Goal: Information Seeking & Learning: Stay updated

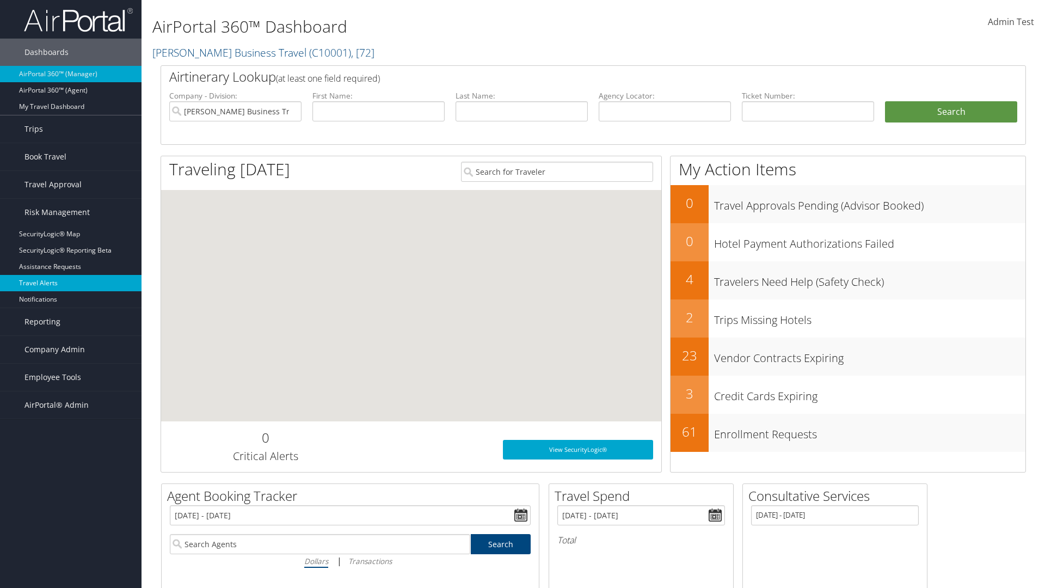
click at [71, 283] on link "Travel Alerts" at bounding box center [71, 283] width 142 height 16
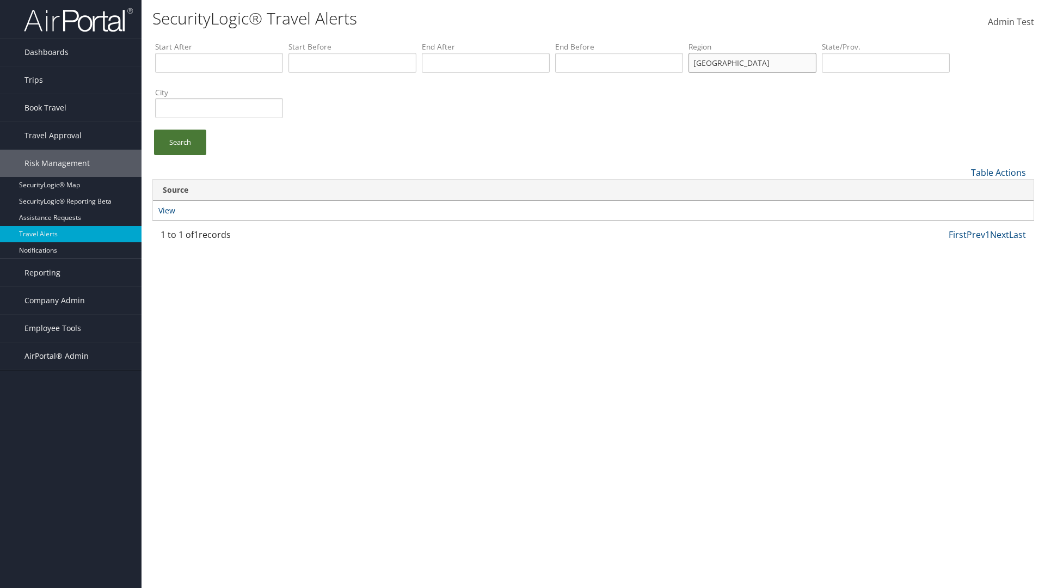
type input "united states"
click at [180, 142] on link "Search" at bounding box center [180, 143] width 52 height 26
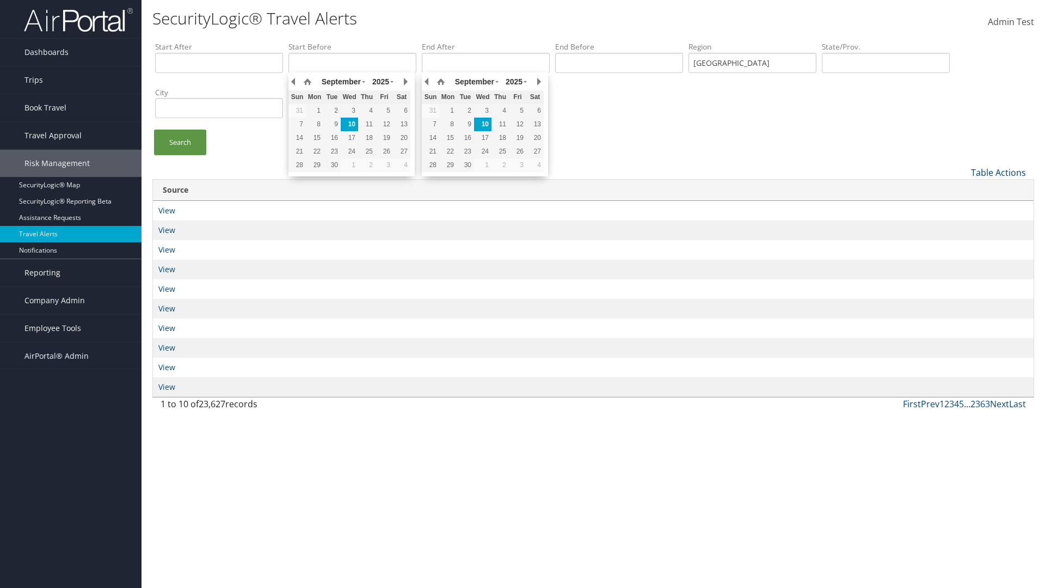
click at [999, 172] on link "Table Actions" at bounding box center [998, 173] width 55 height 12
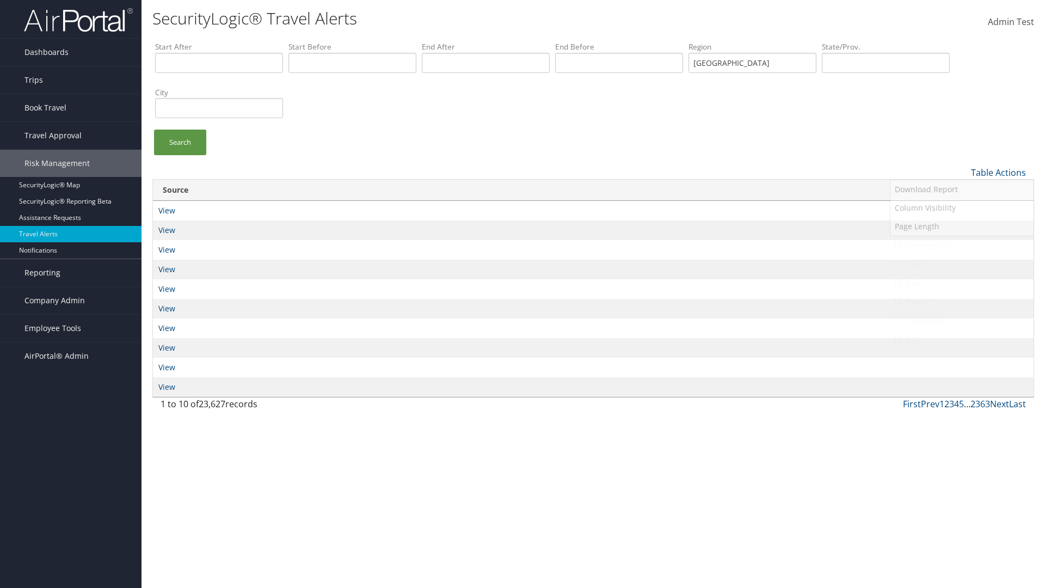
click at [962, 190] on link "Date Added" at bounding box center [962, 190] width 143 height 19
click at [962, 209] on link "Severity" at bounding box center [962, 209] width 143 height 19
click at [962, 227] on link "Type" at bounding box center [962, 227] width 143 height 19
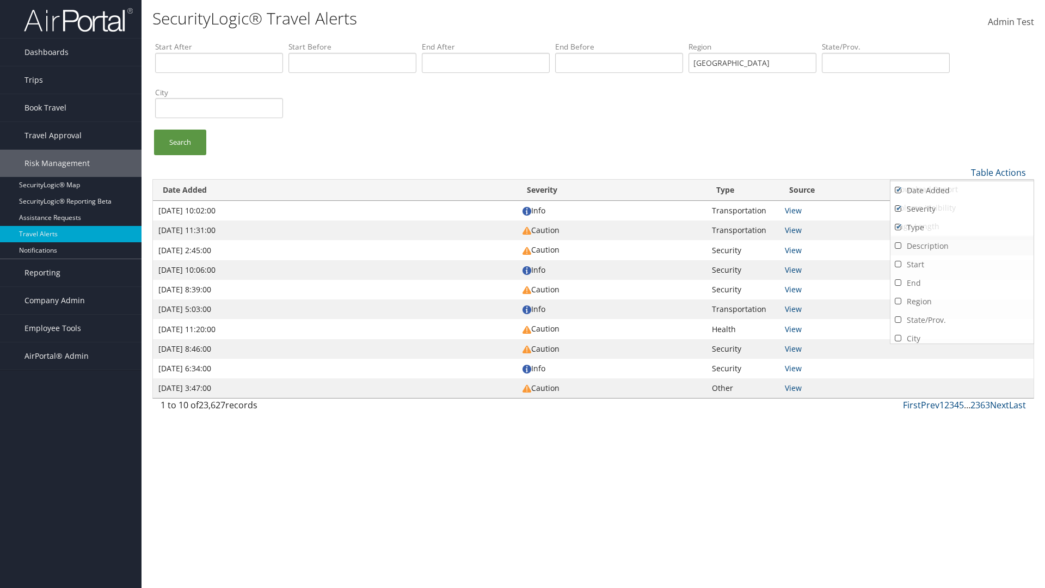
click at [962, 246] on link "Description" at bounding box center [962, 246] width 143 height 19
click at [962, 264] on link "Start" at bounding box center [962, 264] width 143 height 19
click at [962, 283] on link "End" at bounding box center [962, 283] width 143 height 19
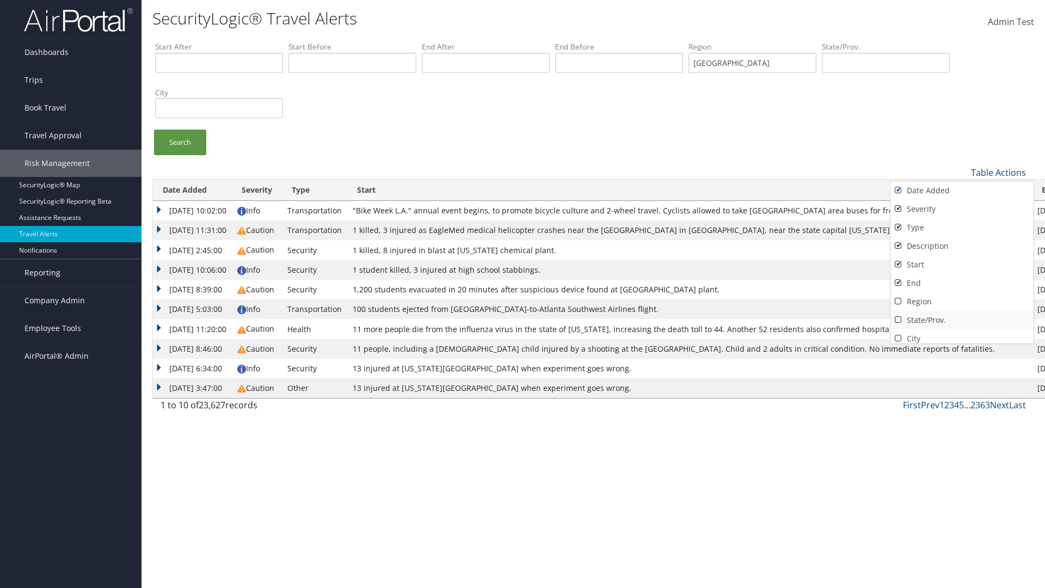
click at [962, 301] on link "Region" at bounding box center [962, 301] width 143 height 19
click at [962, 320] on link "State/Prov." at bounding box center [962, 320] width 143 height 19
click at [962, 334] on link "City" at bounding box center [962, 338] width 143 height 19
click at [962, 348] on link "Source" at bounding box center [962, 357] width 143 height 19
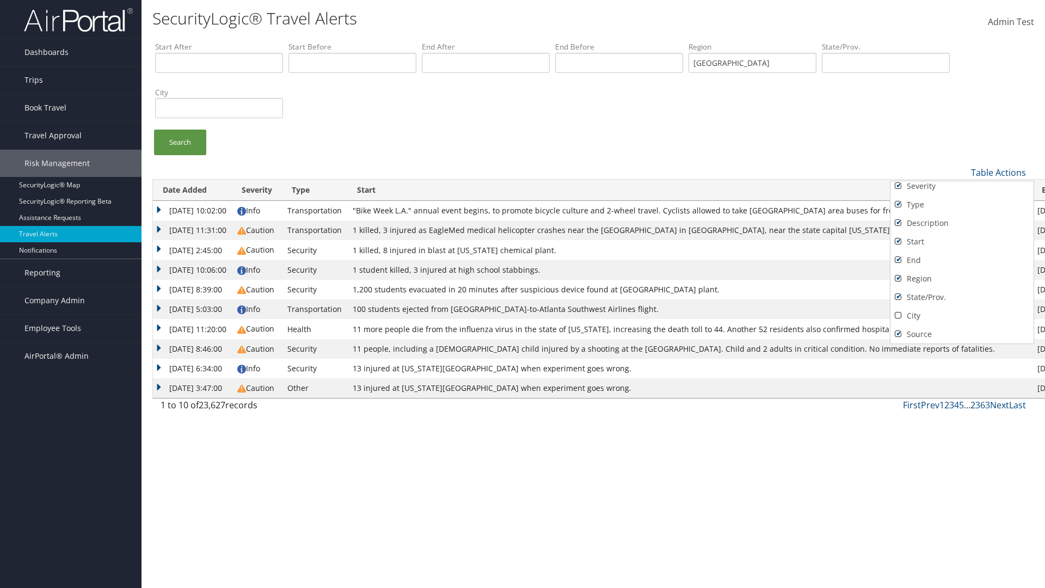
click at [523, 294] on div at bounding box center [522, 294] width 1045 height 588
